Goal: Task Accomplishment & Management: Use online tool/utility

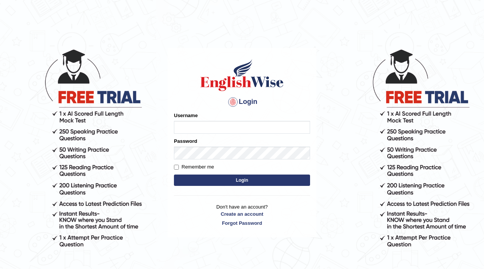
click at [224, 127] on input "Username" at bounding box center [242, 127] width 136 height 13
type input "parwin_parramatta"
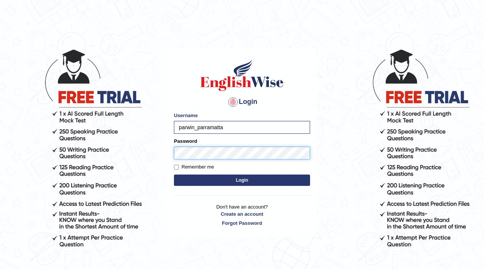
click at [174, 175] on button "Login" at bounding box center [242, 180] width 136 height 11
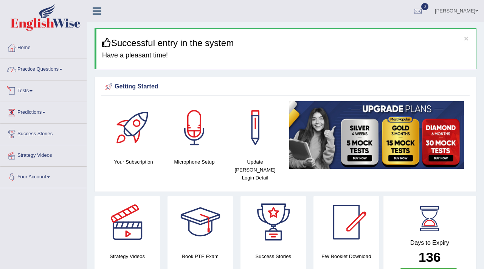
click at [36, 67] on link "Practice Questions" at bounding box center [43, 68] width 86 height 19
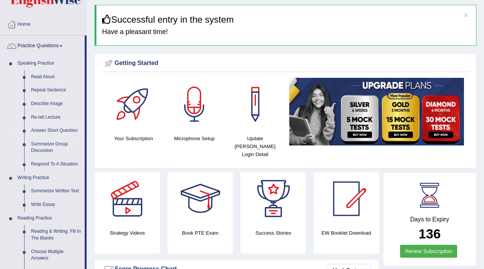
scroll to position [25, 0]
